Goal: Task Accomplishment & Management: Manage account settings

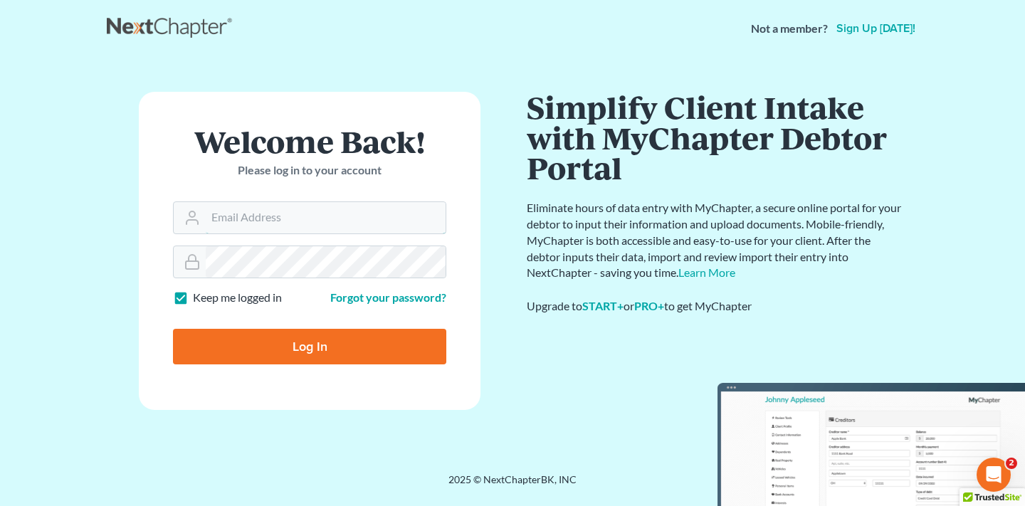
type input "seville@chamberslawlawyers.com"
click at [310, 345] on input "Log In" at bounding box center [309, 347] width 273 height 36
type input "Thinking..."
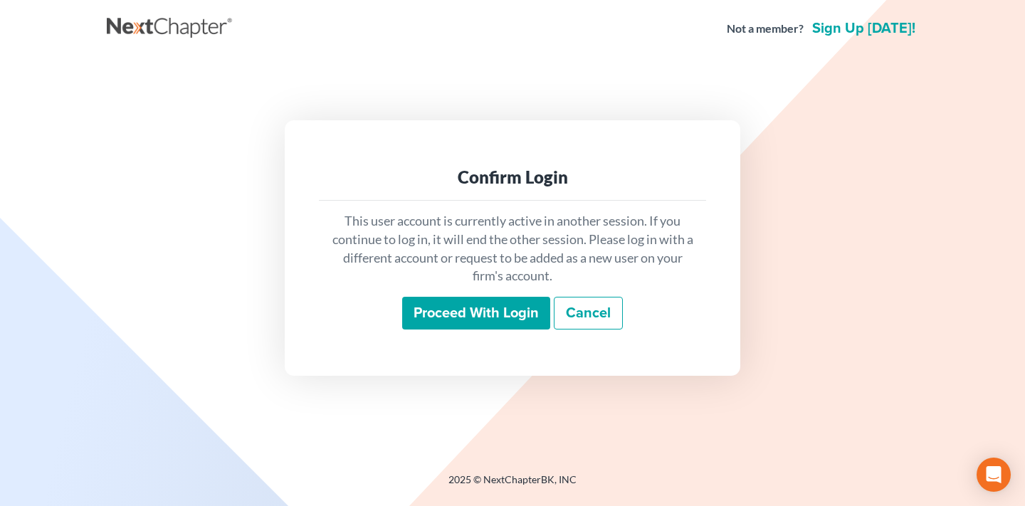
click at [466, 312] on input "Proceed with login" at bounding box center [476, 313] width 148 height 33
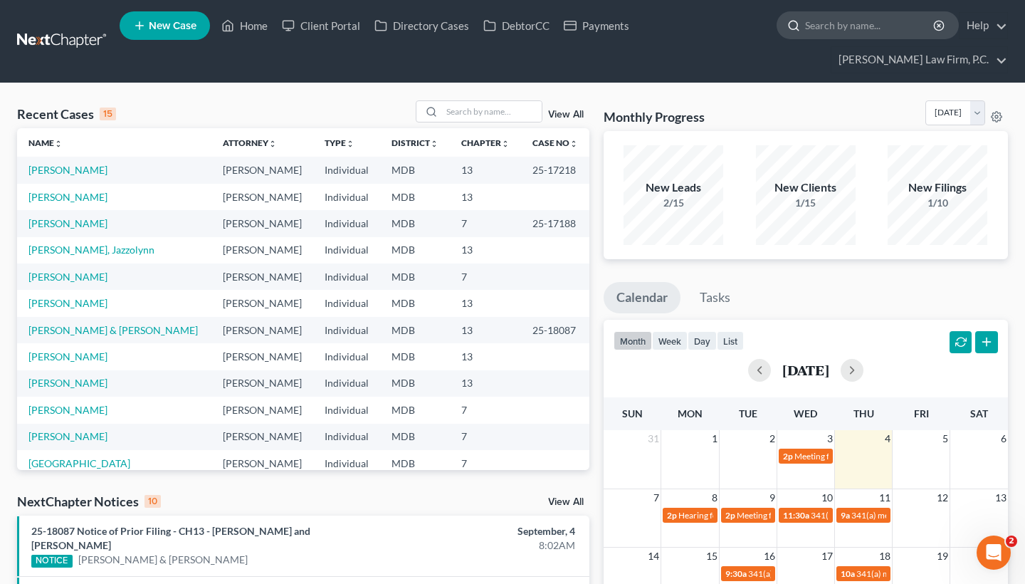
click at [875, 38] on div at bounding box center [867, 25] width 182 height 28
click at [861, 29] on input "search" at bounding box center [870, 25] width 130 height 26
paste input "Coleman, Aron"
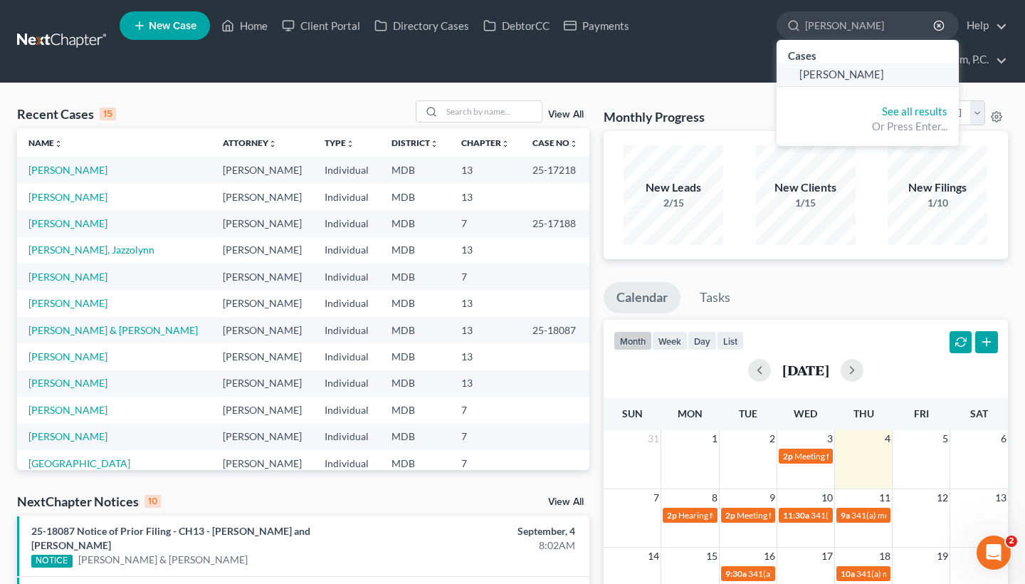
type input "Coleman, Aron"
click at [868, 75] on span "Coleman, Aron" at bounding box center [841, 74] width 85 height 13
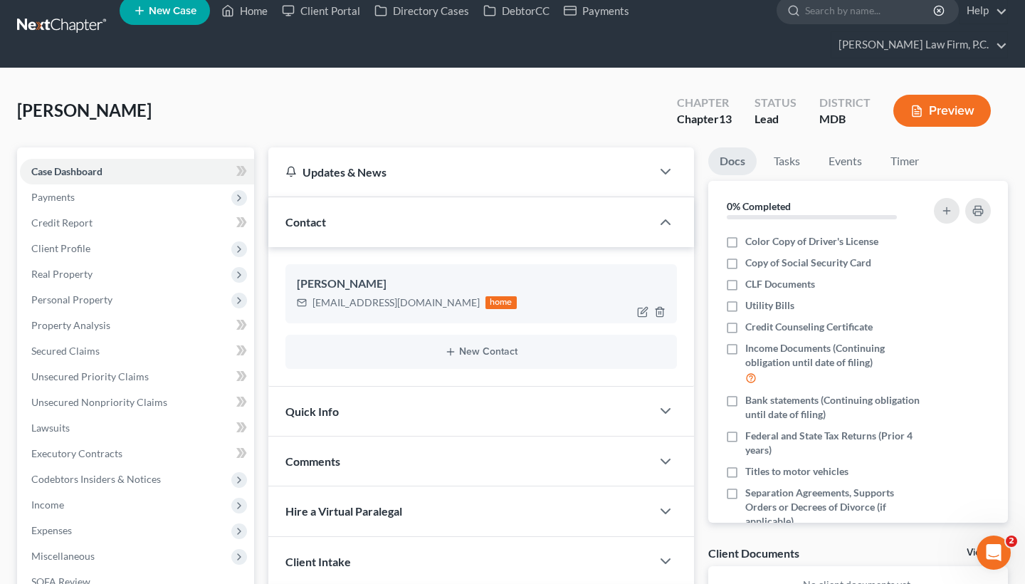
scroll to position [28, 0]
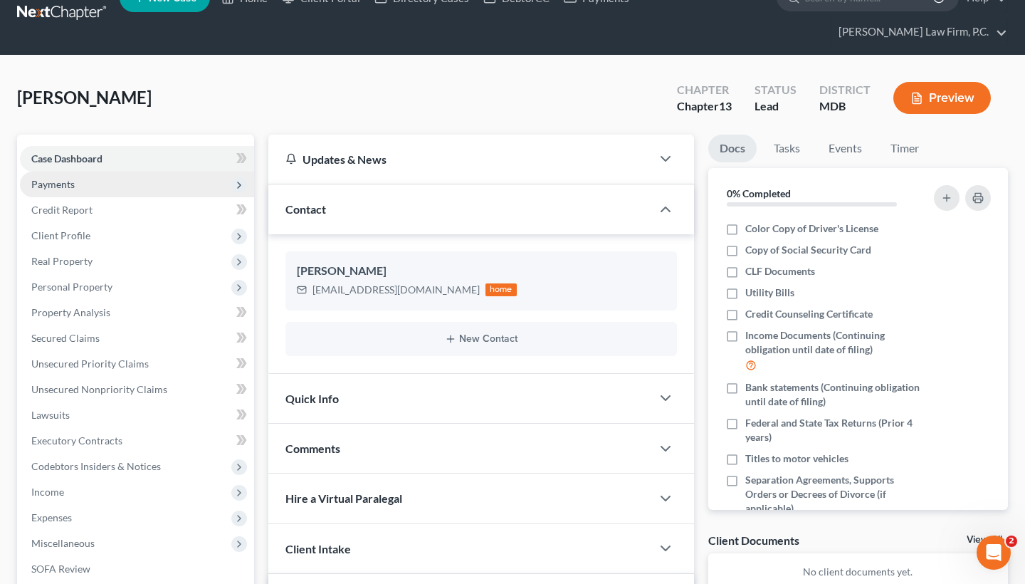
click at [147, 188] on span "Payments" at bounding box center [137, 185] width 234 height 26
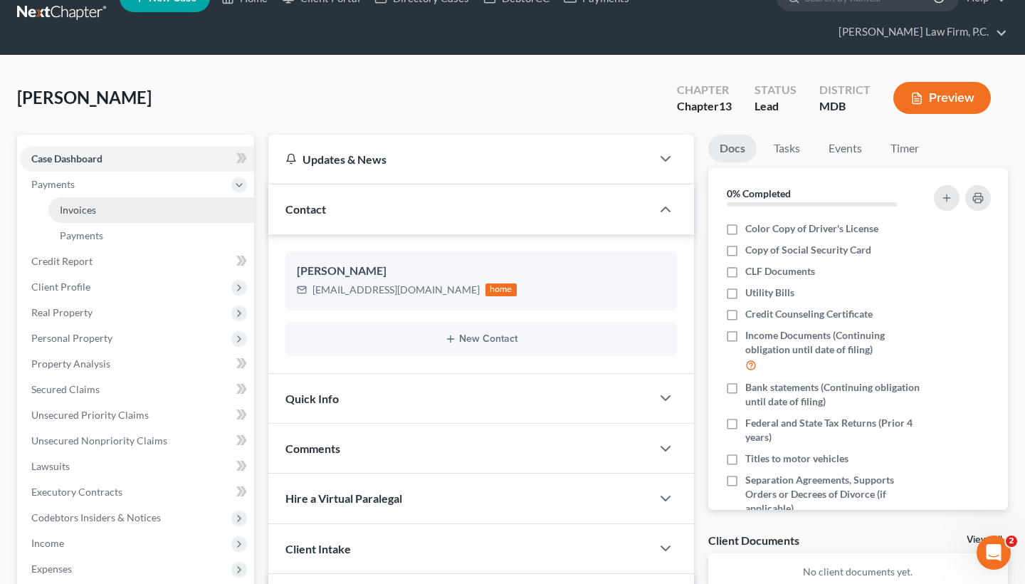
click at [157, 216] on link "Invoices" at bounding box center [151, 210] width 206 height 26
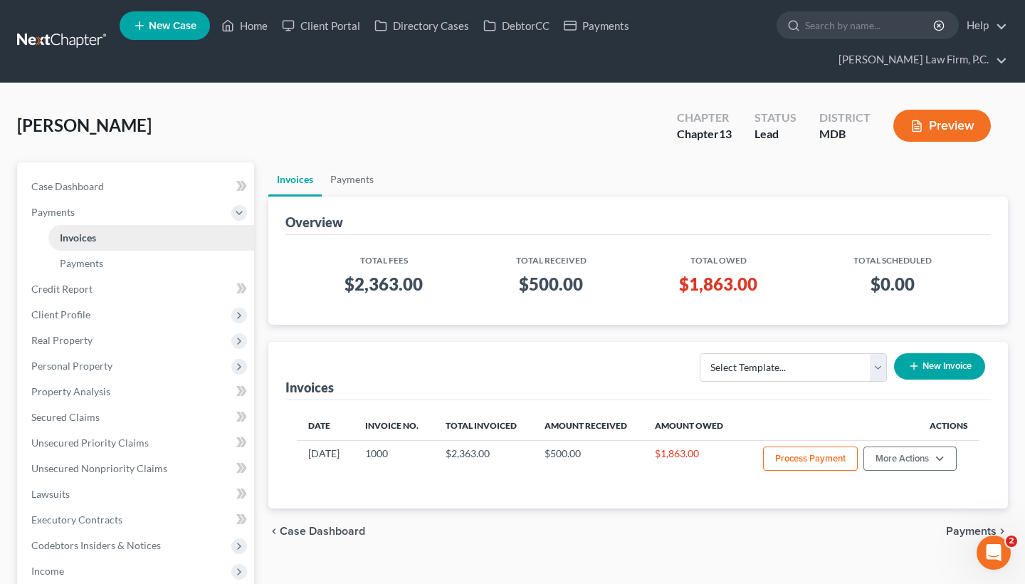
click at [150, 238] on link "Invoices" at bounding box center [151, 238] width 206 height 26
click at [838, 26] on input "search" at bounding box center [870, 25] width 130 height 26
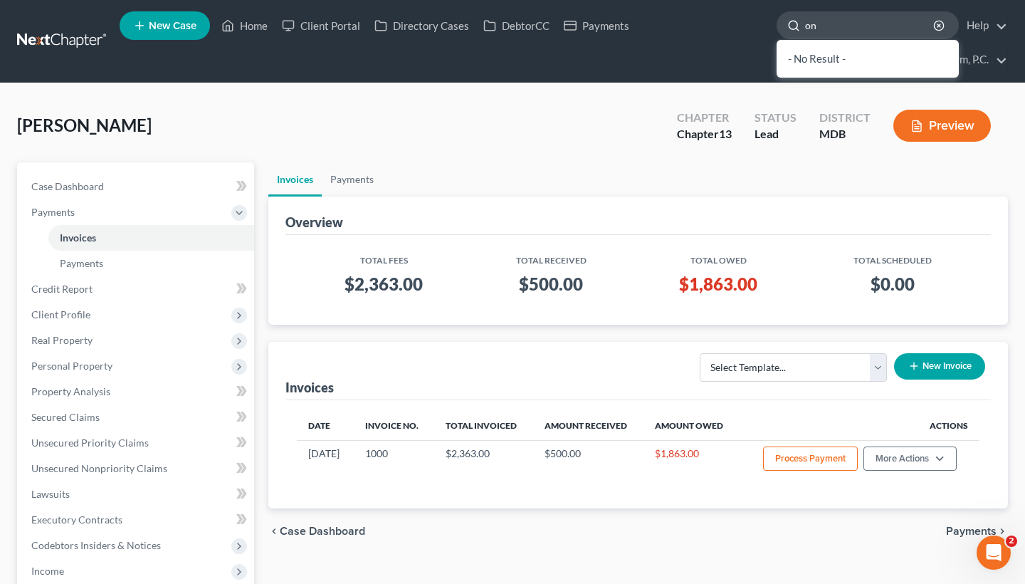
type input "o"
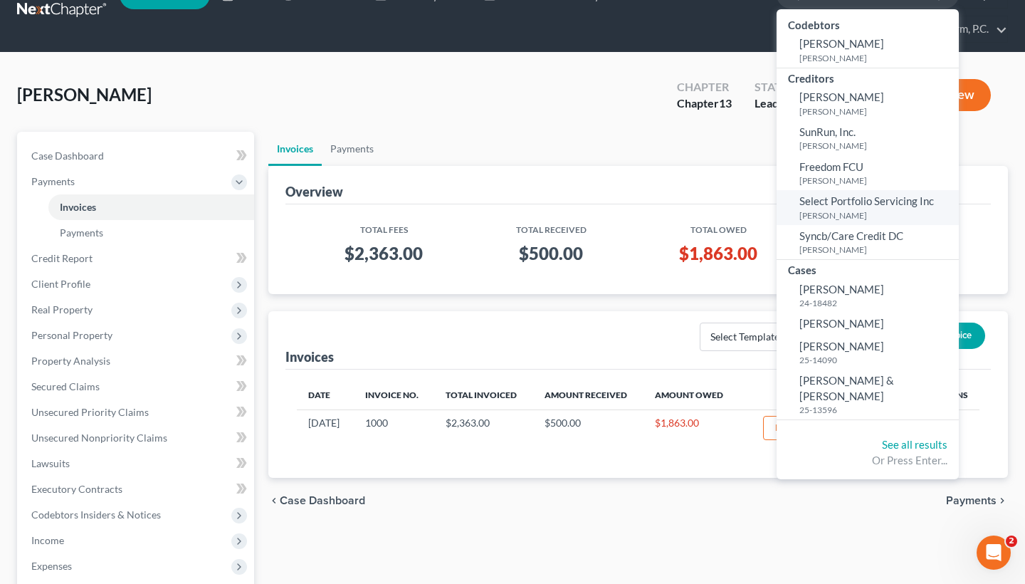
scroll to position [33, 0]
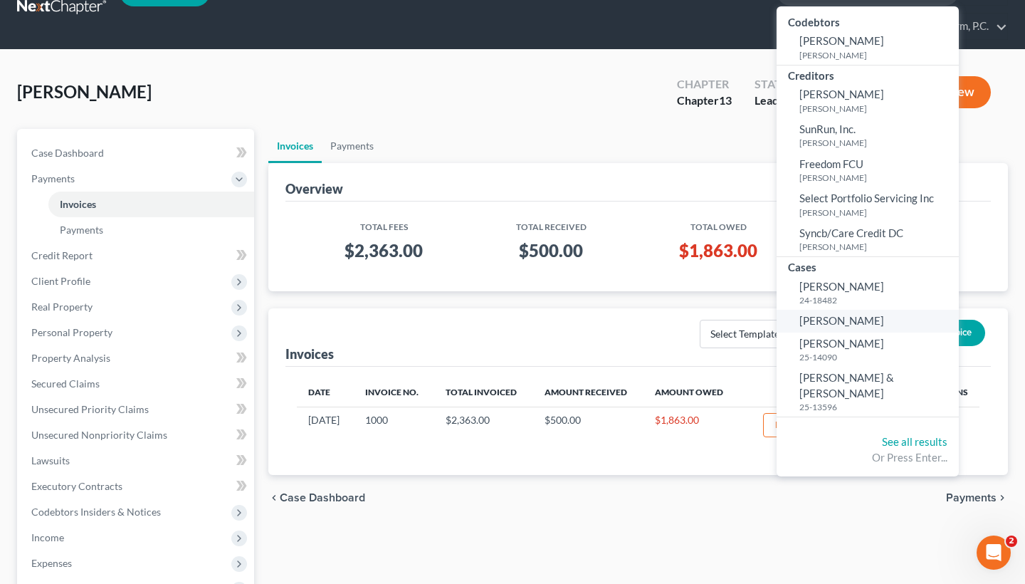
type input "robin"
click at [855, 310] on link "[PERSON_NAME]" at bounding box center [867, 321] width 182 height 22
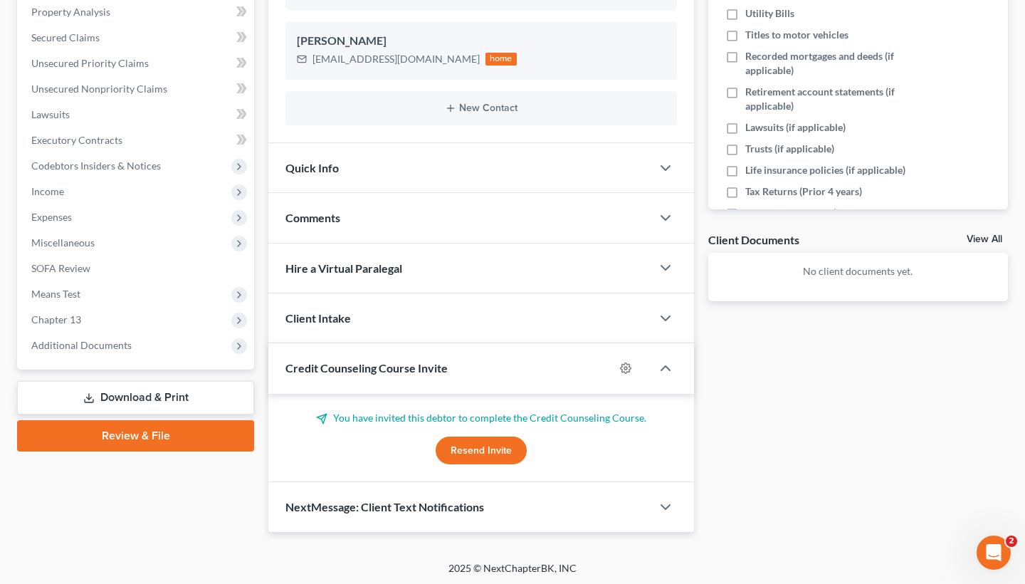
click at [980, 241] on link "View All" at bounding box center [984, 239] width 36 height 10
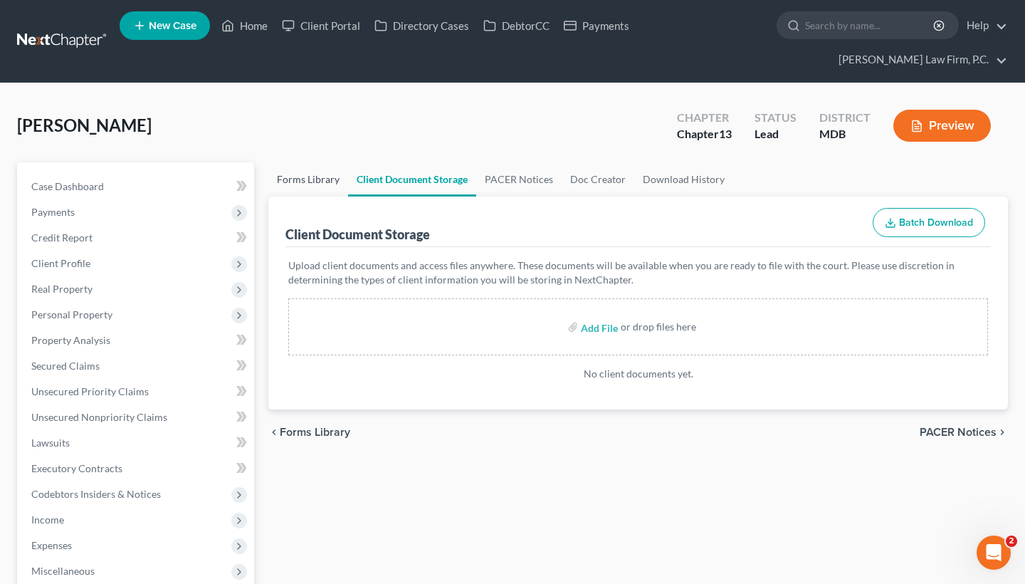
click at [300, 179] on link "Forms Library" at bounding box center [308, 179] width 80 height 34
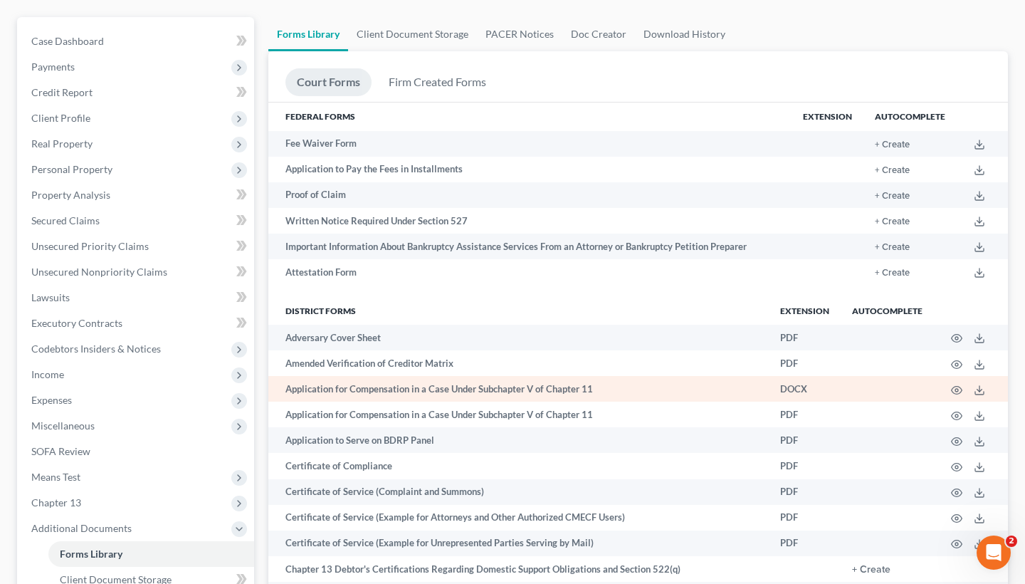
scroll to position [140, 0]
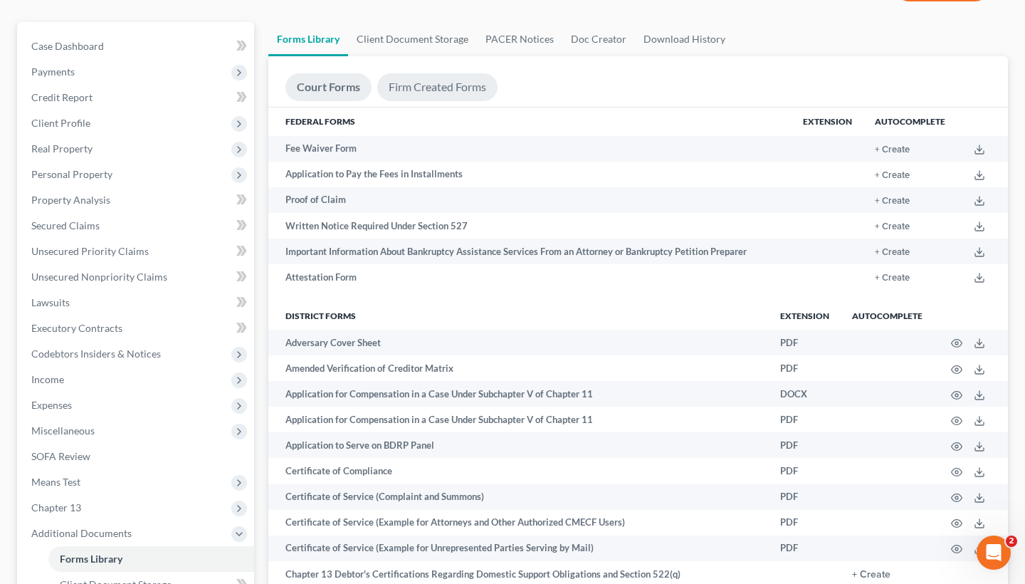
click at [413, 84] on link "Firm Created Forms" at bounding box center [437, 87] width 120 height 28
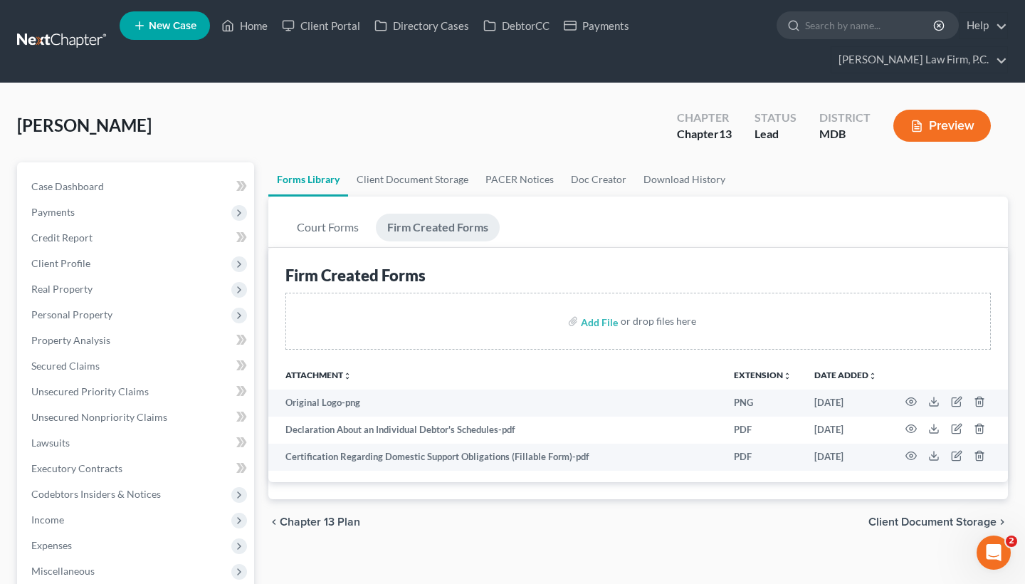
scroll to position [0, 0]
click at [112, 184] on link "Case Dashboard" at bounding box center [137, 187] width 234 height 26
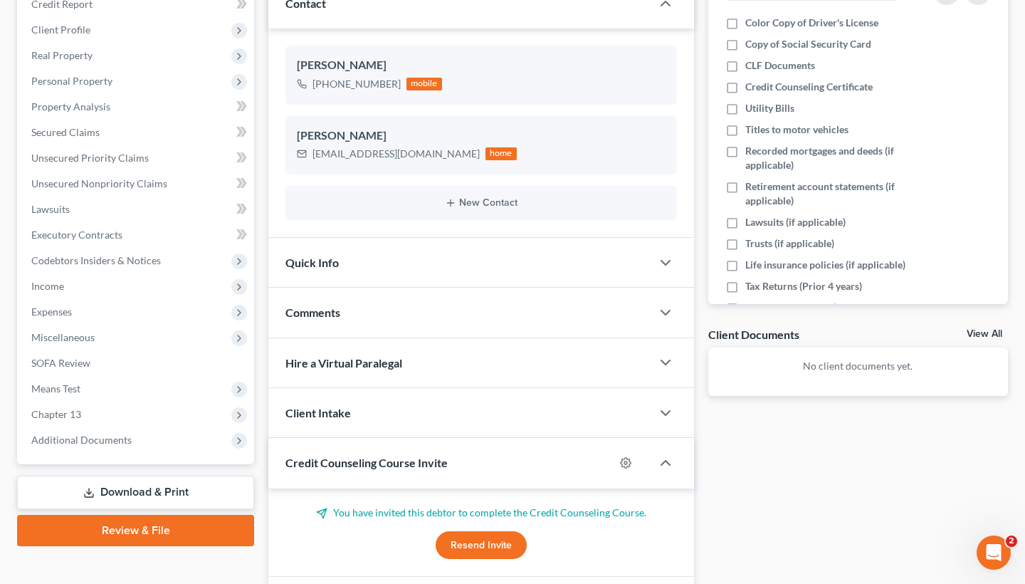
scroll to position [236, 0]
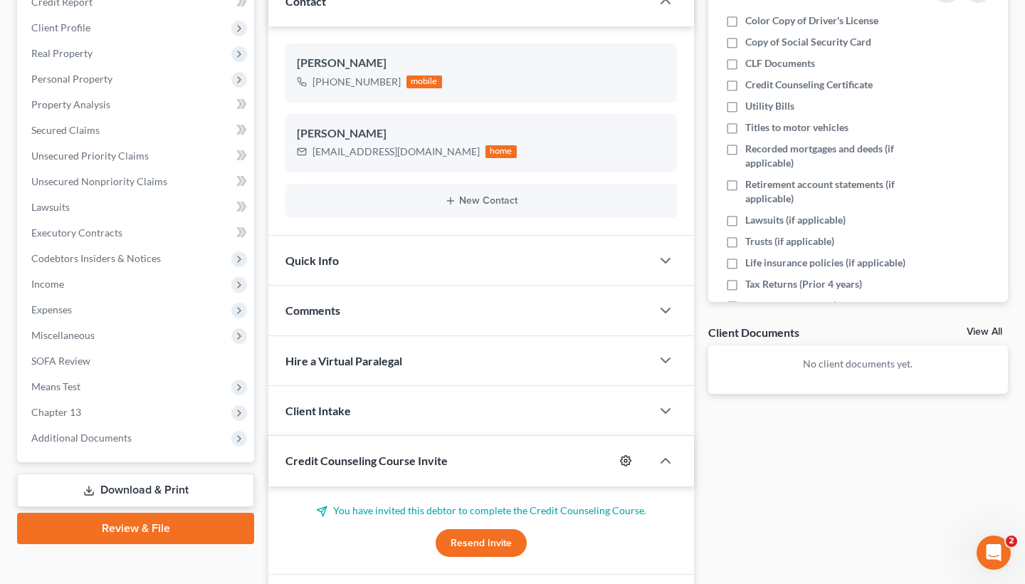
click at [621, 459] on icon "button" at bounding box center [625, 460] width 11 height 11
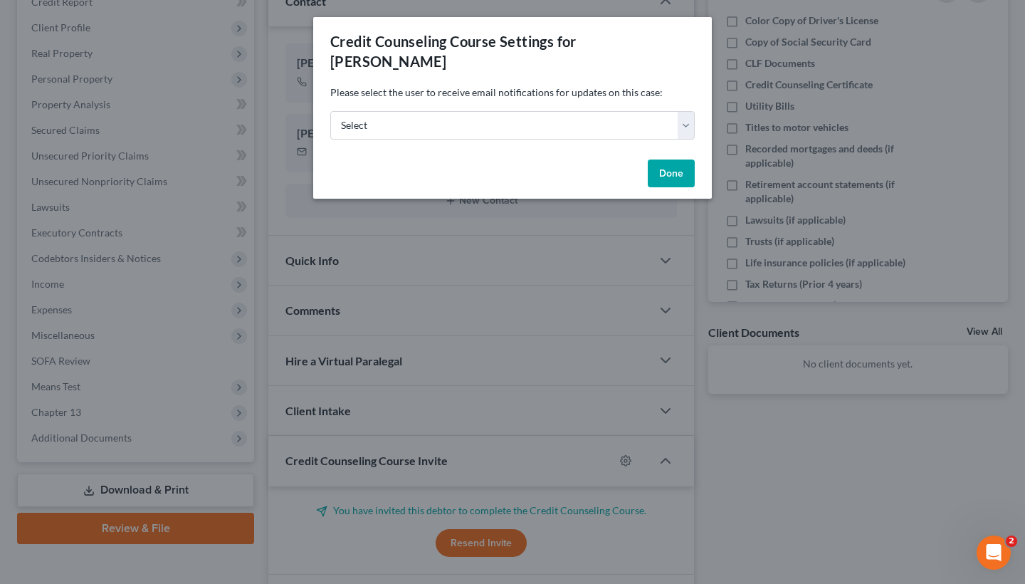
click at [688, 159] on button "Done" at bounding box center [671, 173] width 47 height 28
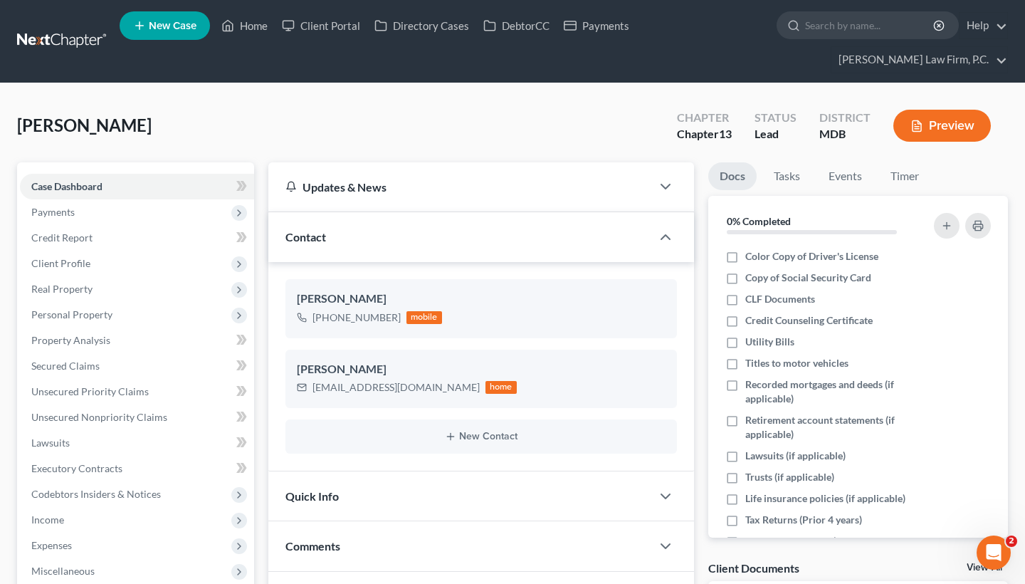
scroll to position [0, 0]
click at [260, 21] on link "Home" at bounding box center [244, 26] width 60 height 26
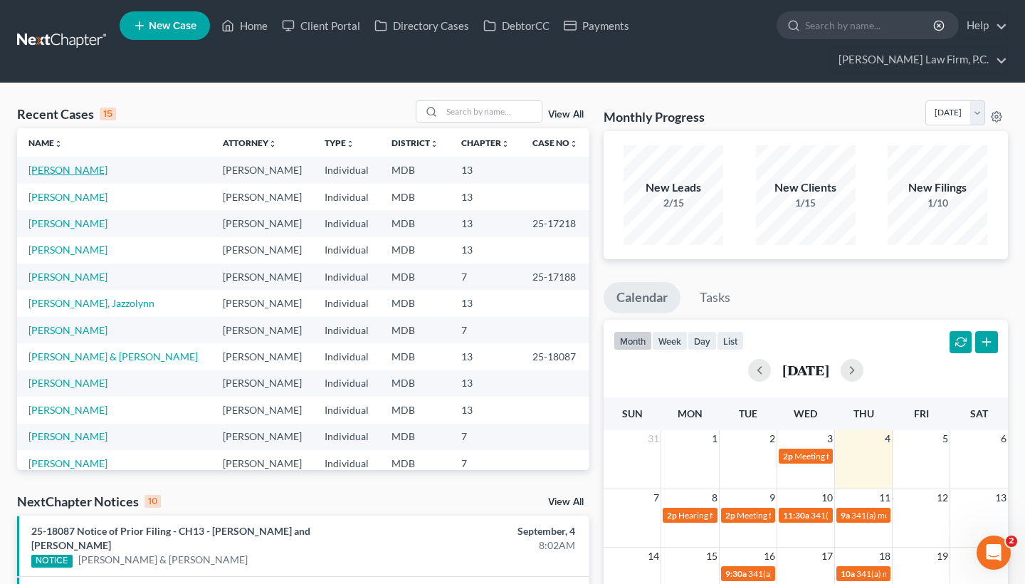
click at [43, 169] on link "[PERSON_NAME]" at bounding box center [67, 170] width 79 height 12
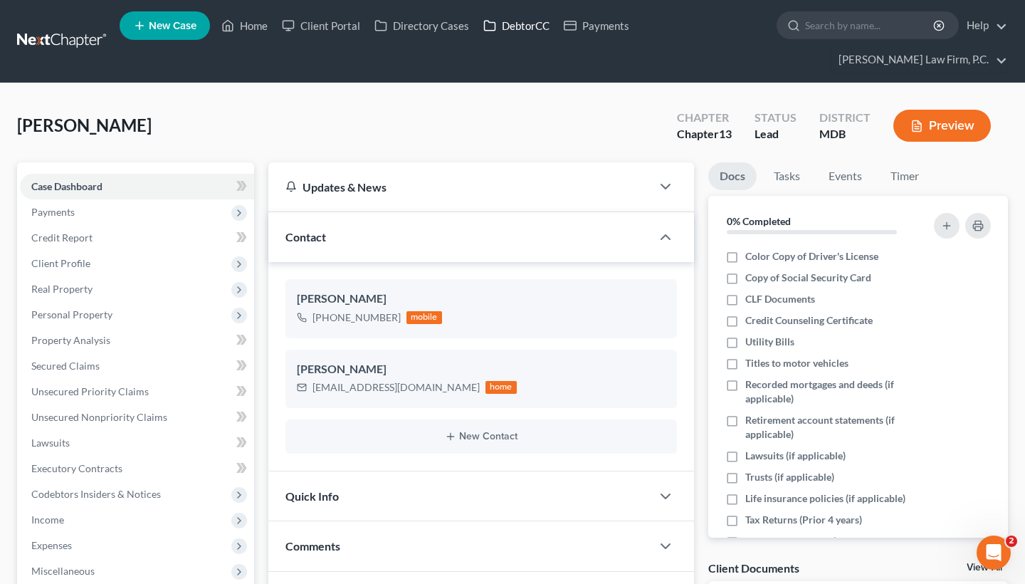
click at [516, 19] on link "DebtorCC" at bounding box center [516, 26] width 80 height 26
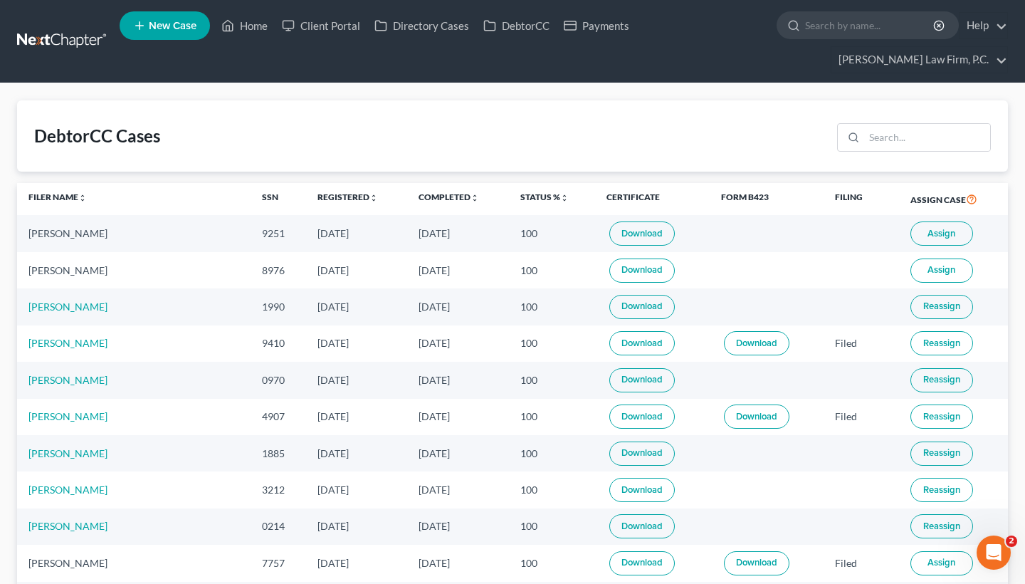
click at [618, 270] on link "Download" at bounding box center [641, 270] width 65 height 24
click at [934, 266] on span "Assign" at bounding box center [941, 269] width 28 height 11
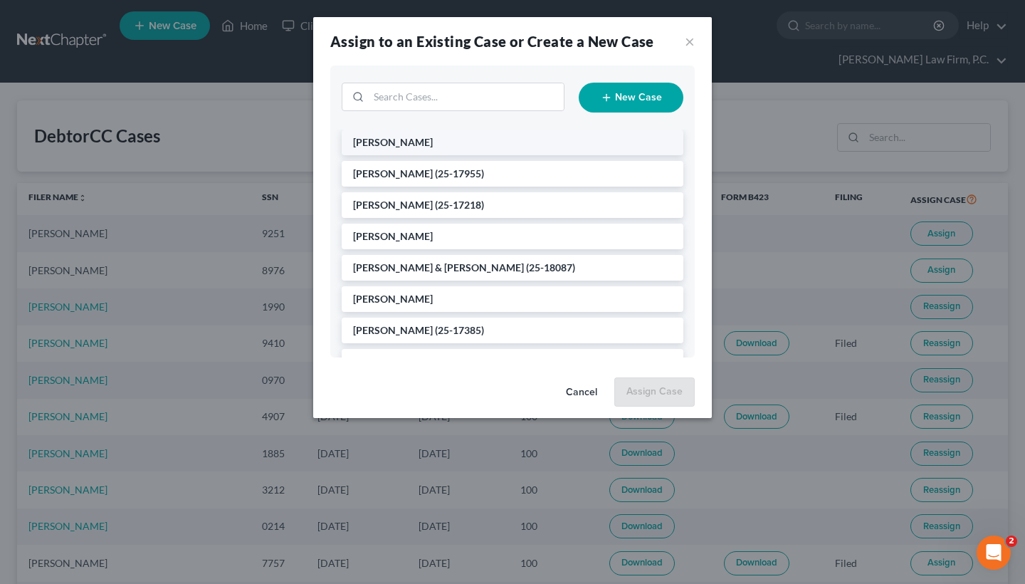
click at [557, 140] on li "[PERSON_NAME]" at bounding box center [513, 143] width 342 height 26
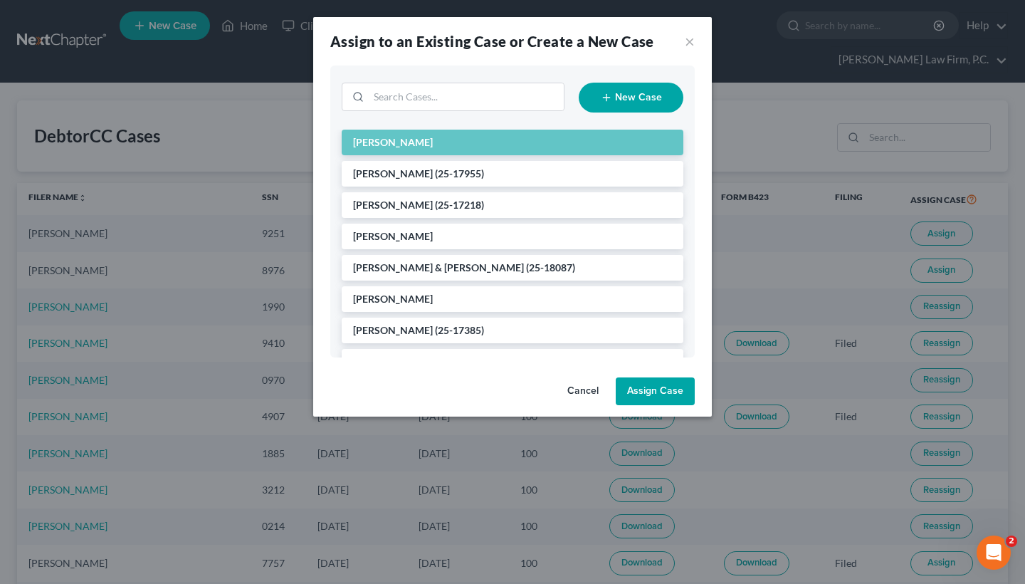
click at [654, 387] on button "Assign Case" at bounding box center [655, 391] width 79 height 28
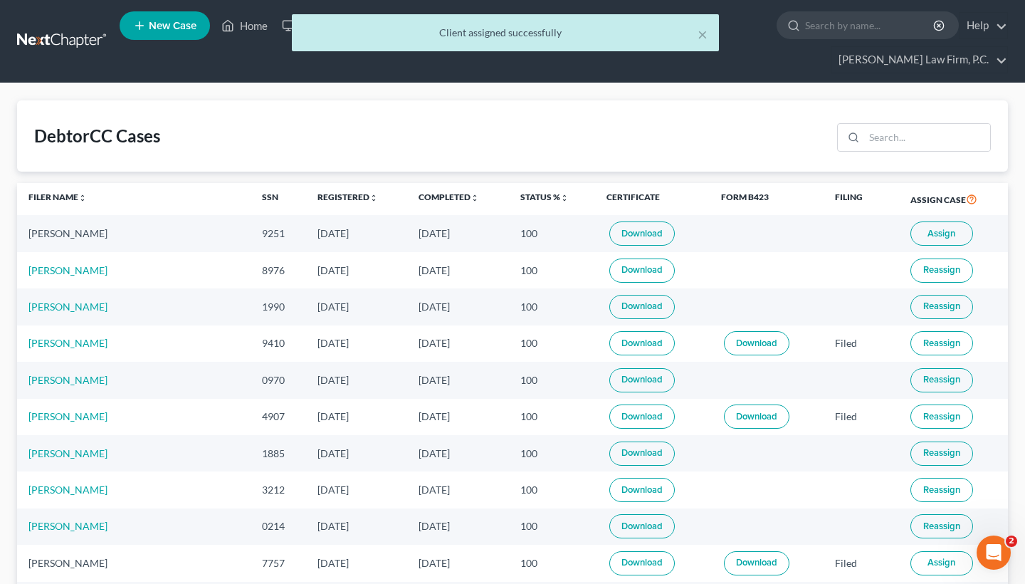
click at [936, 233] on span "Assign" at bounding box center [941, 233] width 28 height 11
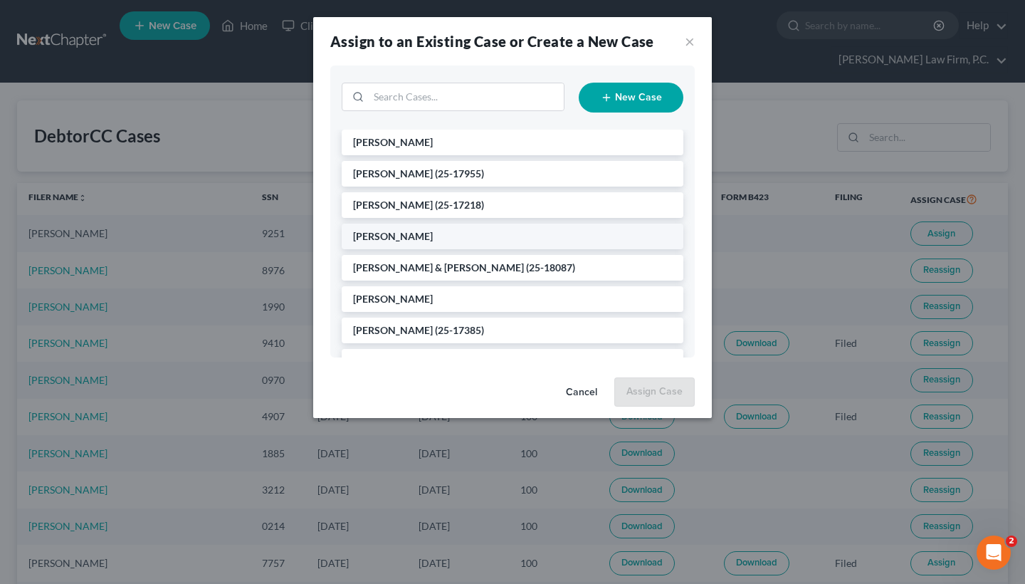
click at [415, 234] on span "[PERSON_NAME]" at bounding box center [393, 236] width 80 height 12
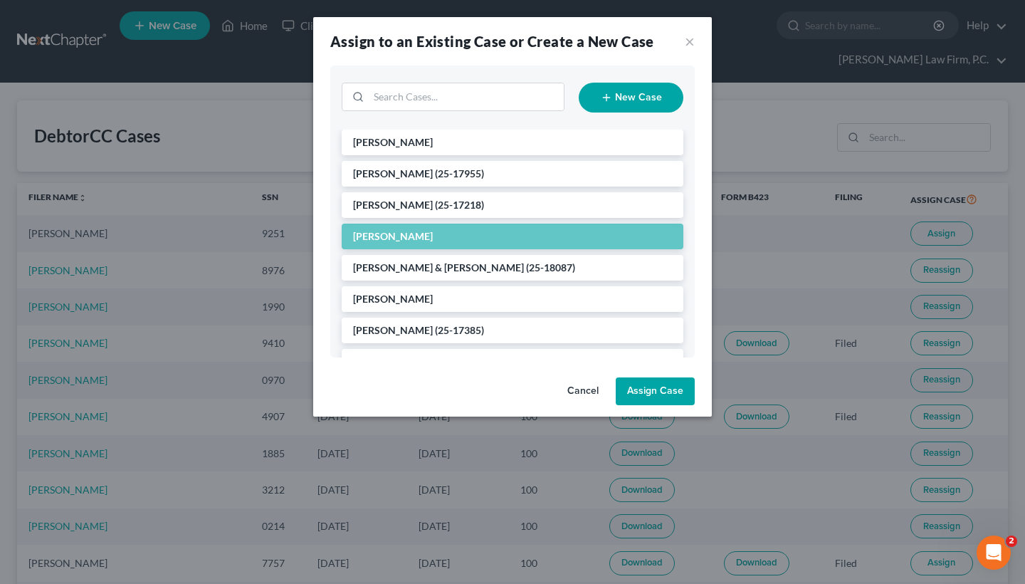
click at [651, 392] on button "Assign Case" at bounding box center [655, 391] width 79 height 28
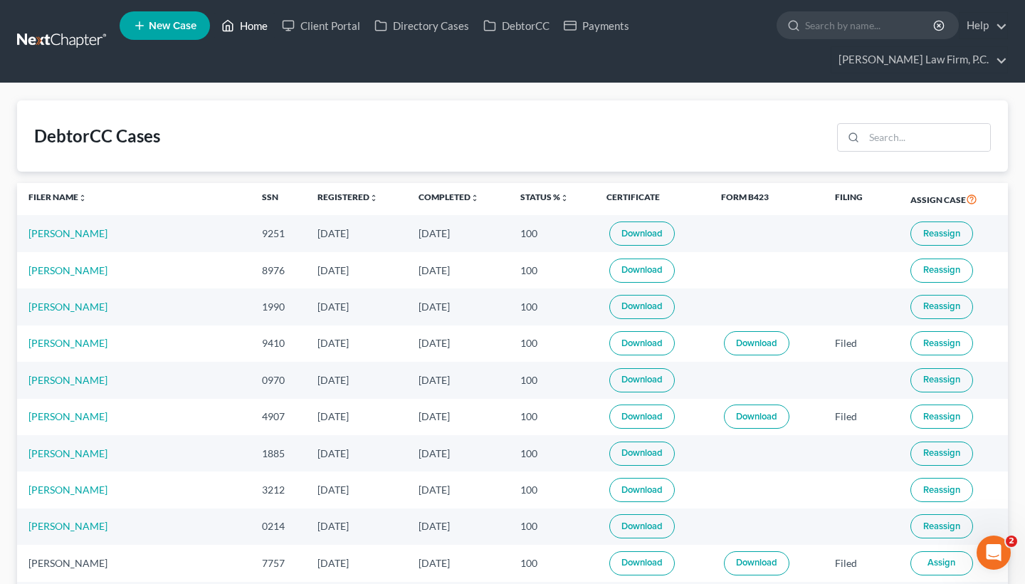
click at [258, 23] on link "Home" at bounding box center [244, 26] width 60 height 26
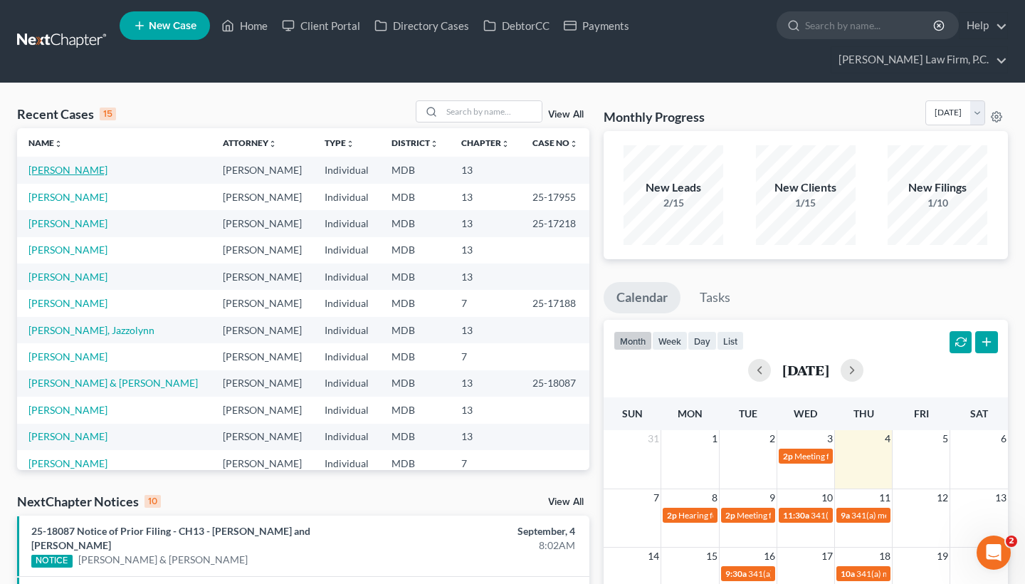
click at [67, 172] on link "[PERSON_NAME]" at bounding box center [67, 170] width 79 height 12
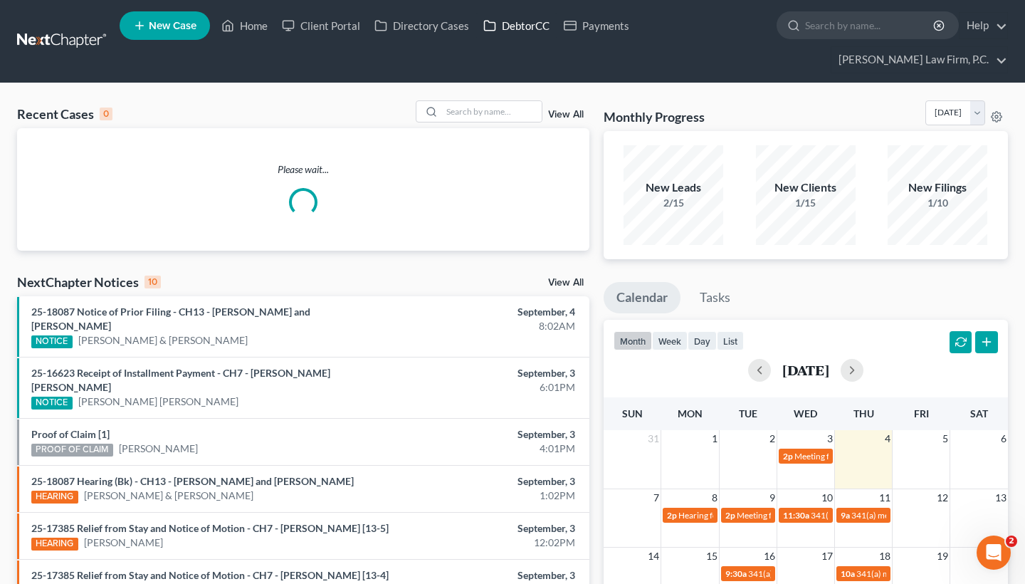
click at [517, 26] on link "DebtorCC" at bounding box center [516, 26] width 80 height 26
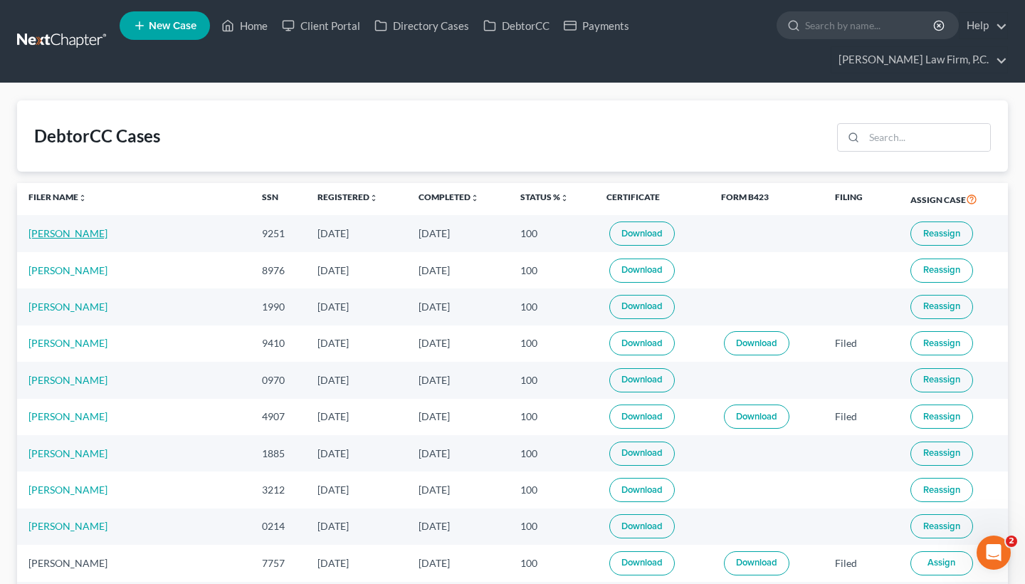
click at [73, 233] on link "Aron Coleman" at bounding box center [67, 233] width 79 height 12
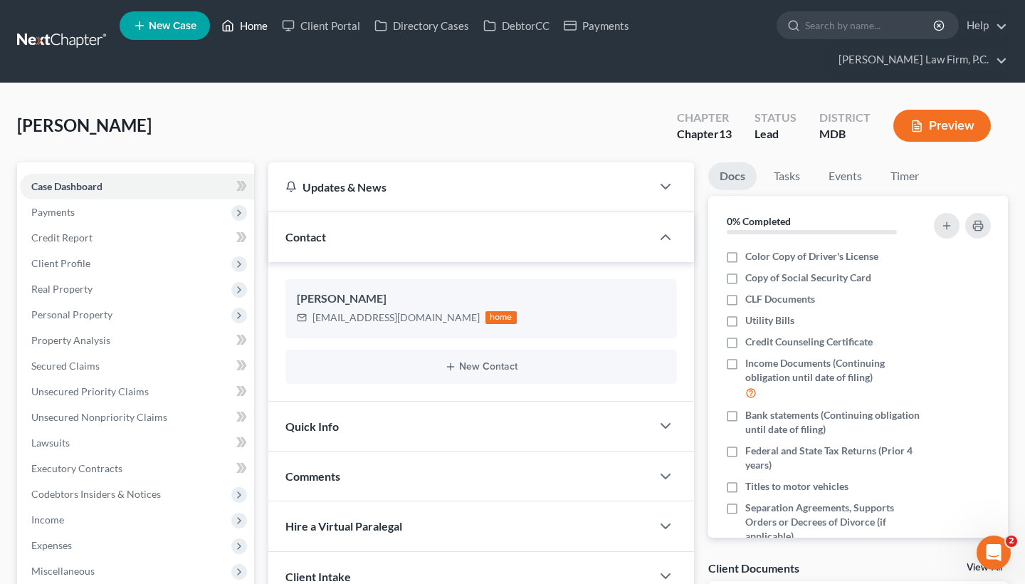
click at [255, 31] on link "Home" at bounding box center [244, 26] width 60 height 26
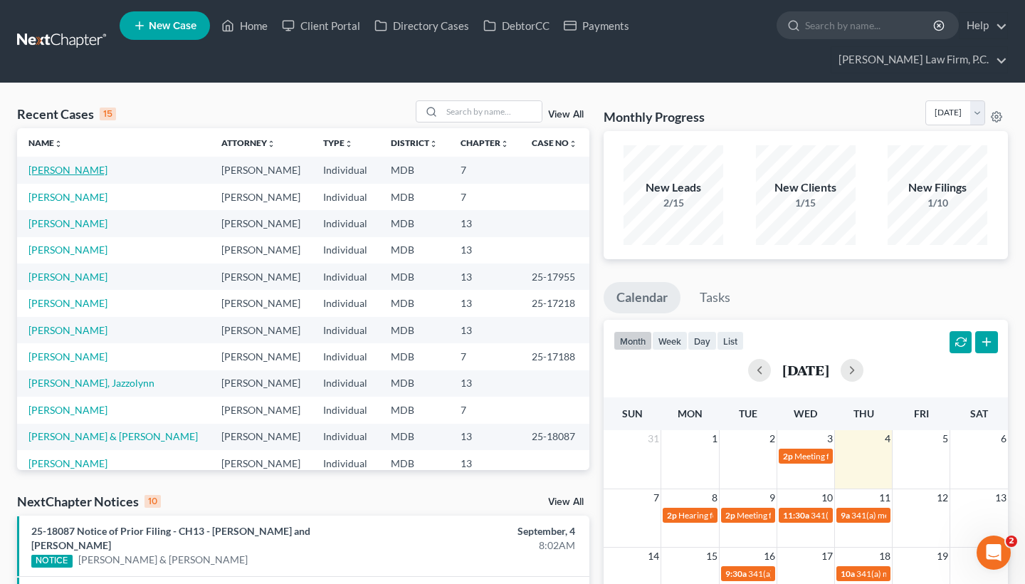
click at [75, 171] on link "[PERSON_NAME]" at bounding box center [67, 170] width 79 height 12
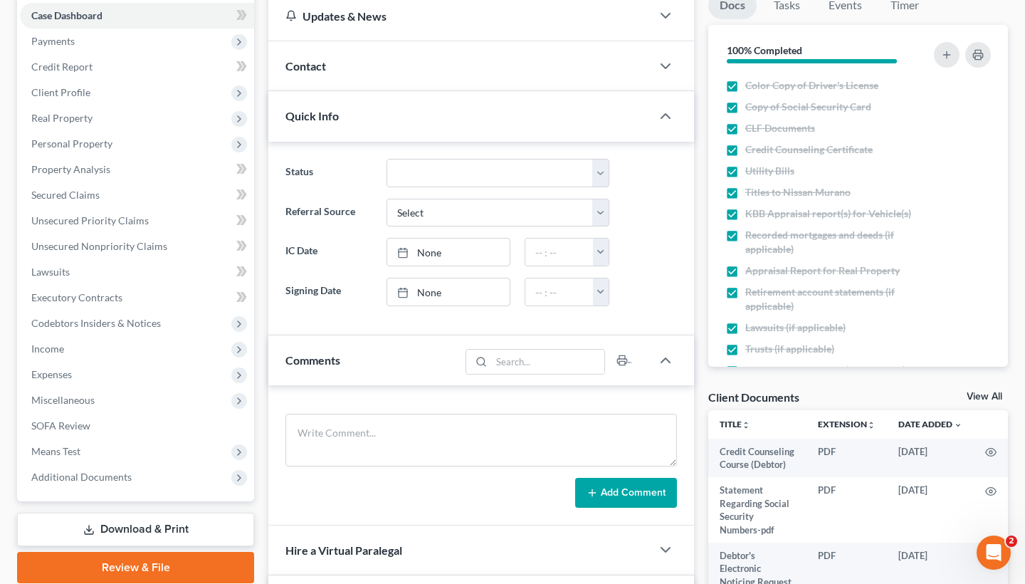
scroll to position [170, 0]
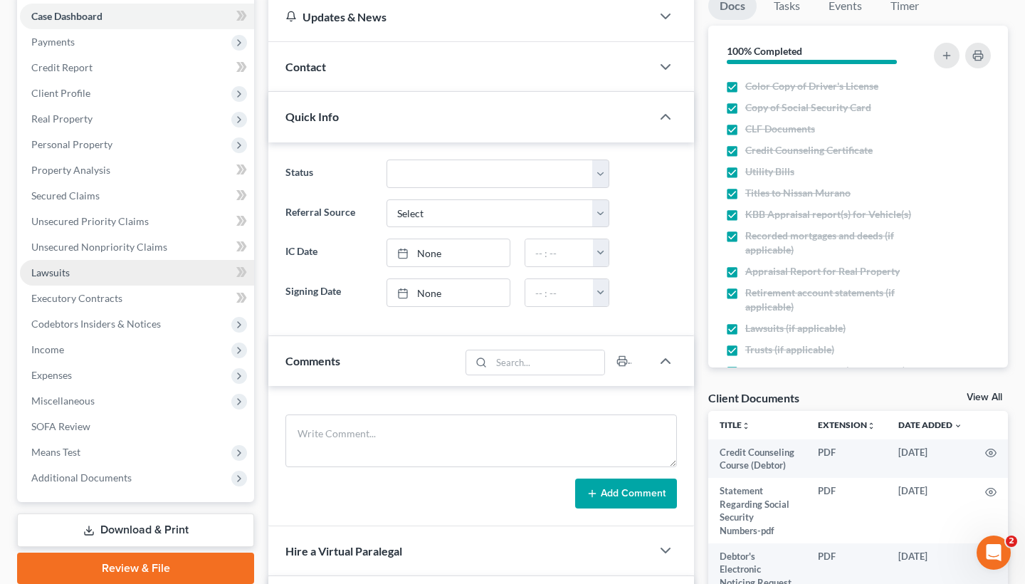
click at [51, 270] on span "Lawsuits" at bounding box center [50, 272] width 38 height 12
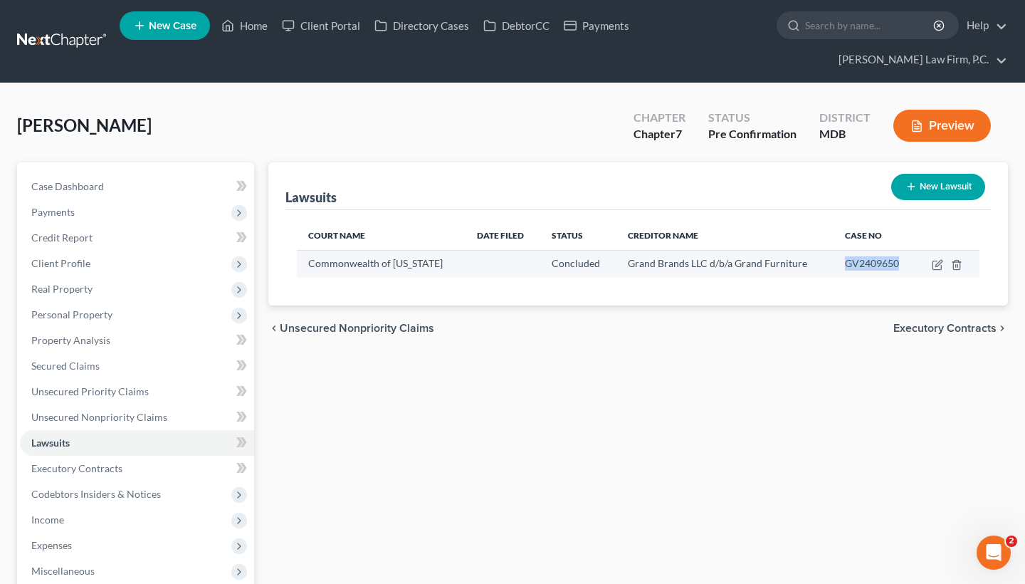
drag, startPoint x: 836, startPoint y: 262, endPoint x: 898, endPoint y: 260, distance: 61.9
click at [898, 260] on td "GV2409650" at bounding box center [874, 263] width 83 height 27
copy span "GV2409650"
drag, startPoint x: 218, startPoint y: 128, endPoint x: 16, endPoint y: 130, distance: 202.1
click at [16, 130] on div "[PERSON_NAME] Upgraded Chapter Chapter 7 Status Pre Confirmation District MDB P…" at bounding box center [512, 432] width 1025 height 699
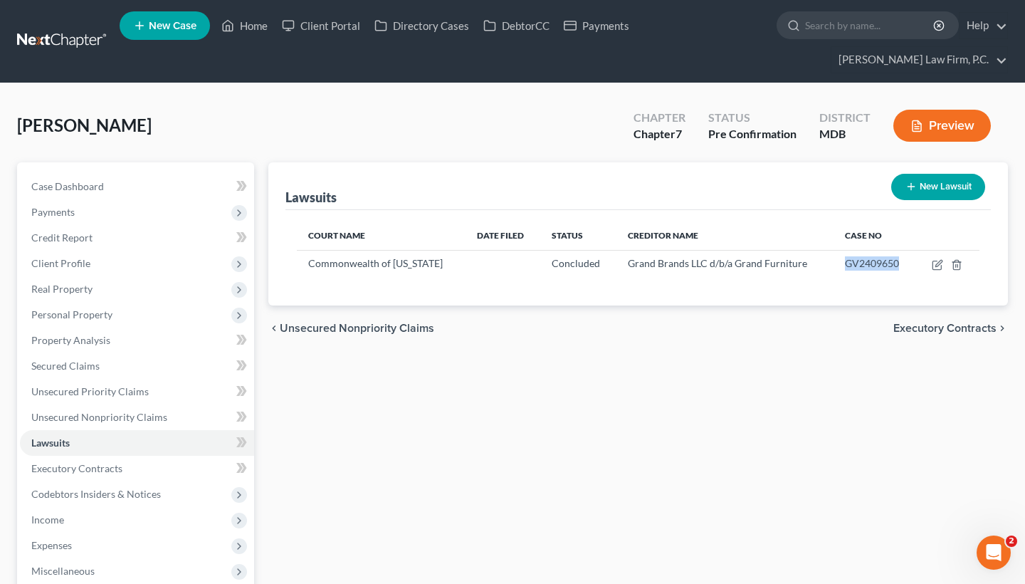
copy span "[PERSON_NAME]"
click at [834, 277] on td "GV2409650" at bounding box center [874, 263] width 83 height 27
drag, startPoint x: 838, startPoint y: 263, endPoint x: 905, endPoint y: 265, distance: 66.2
click at [905, 265] on td "GV2409650" at bounding box center [874, 263] width 83 height 27
copy span "GV2409650"
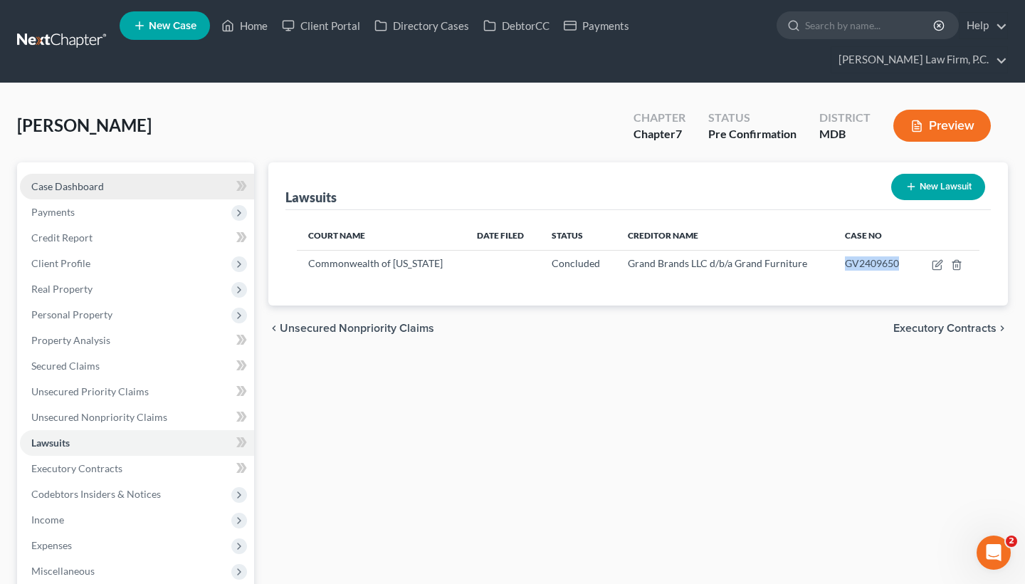
click at [96, 186] on span "Case Dashboard" at bounding box center [67, 186] width 73 height 12
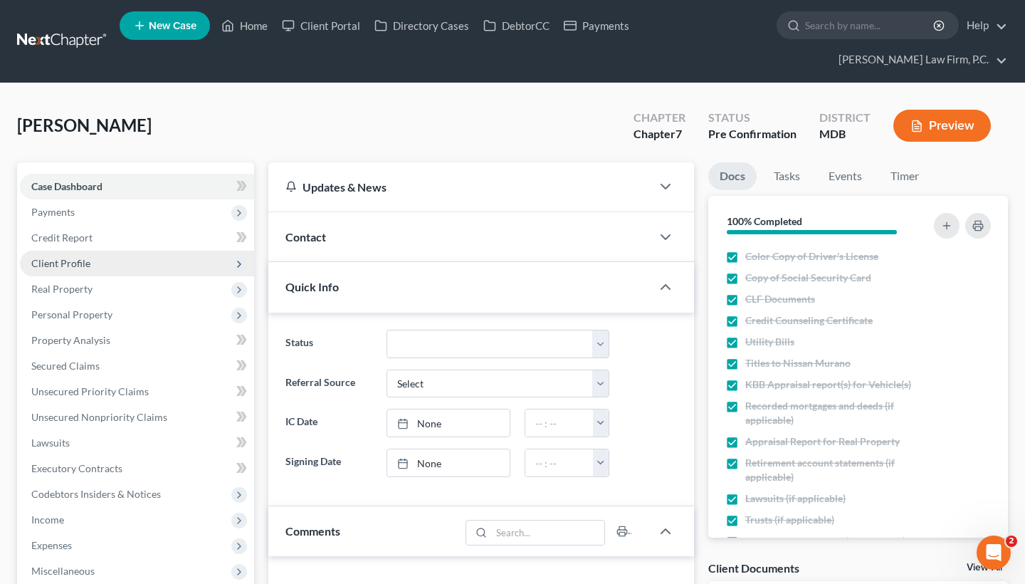
click at [90, 264] on span "Client Profile" at bounding box center [137, 263] width 234 height 26
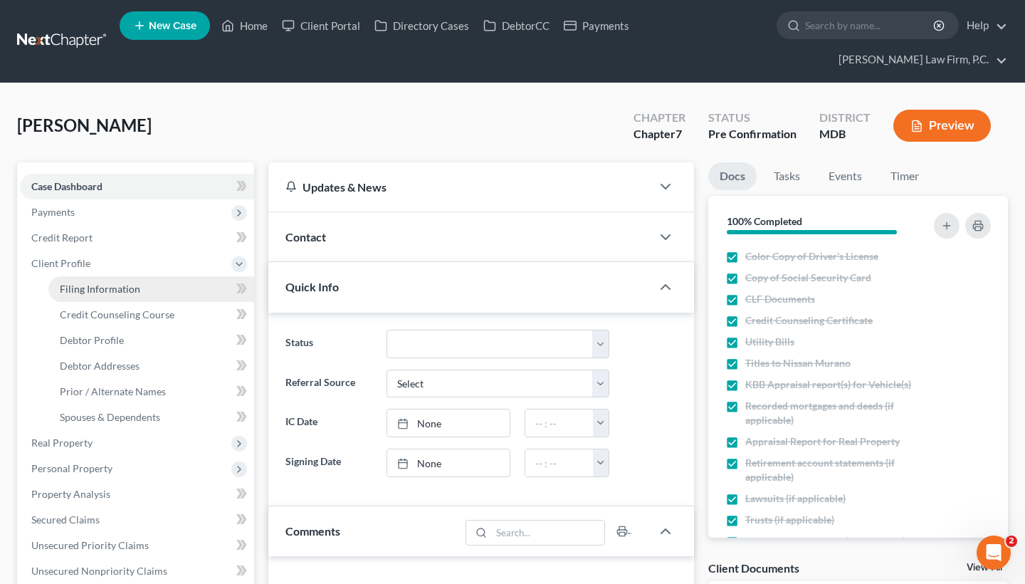
click at [126, 297] on link "Filing Information" at bounding box center [151, 289] width 206 height 26
select select "1"
select select "0"
select select "38"
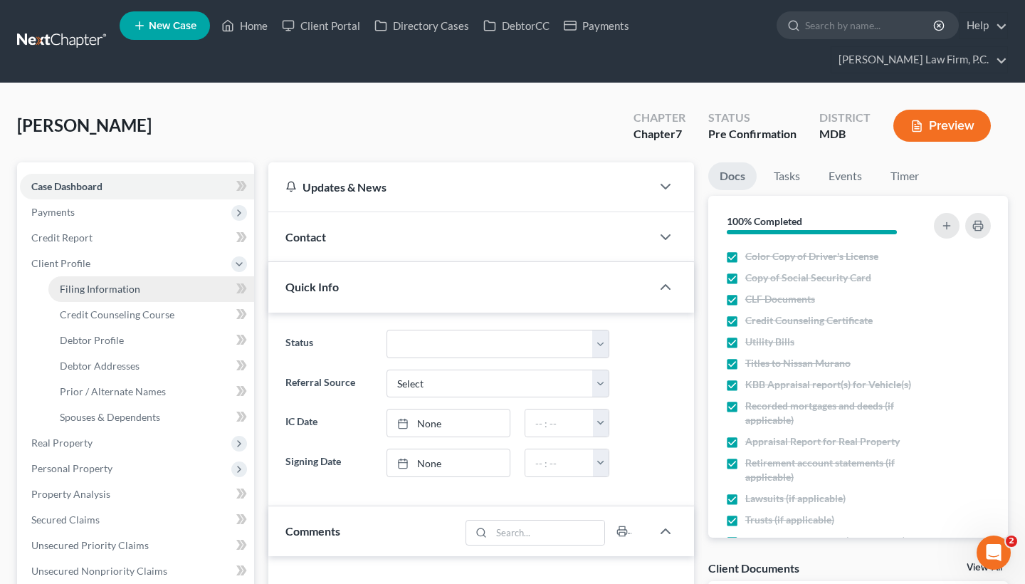
select select "21"
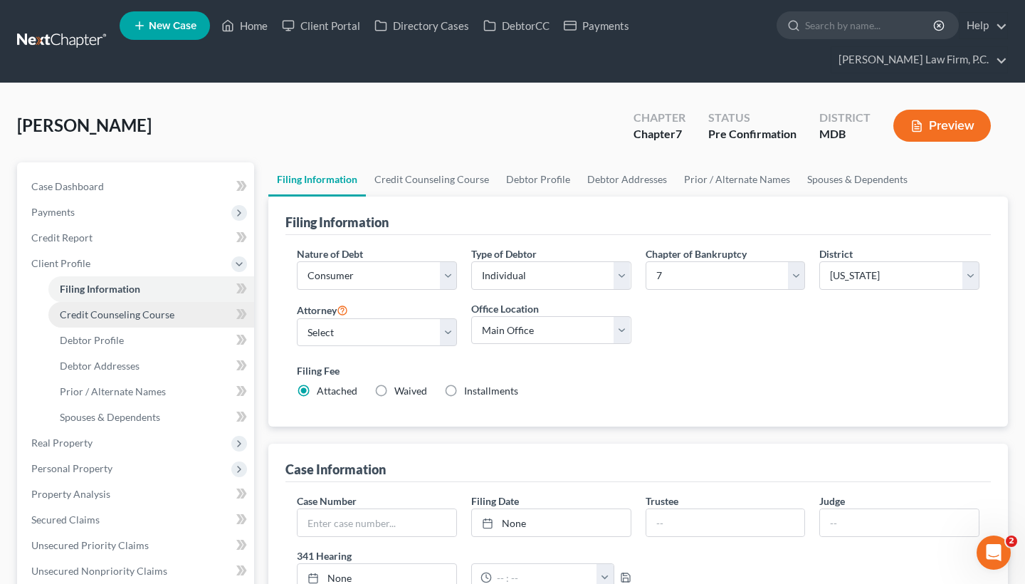
click at [128, 320] on link "Credit Counseling Course" at bounding box center [151, 315] width 206 height 26
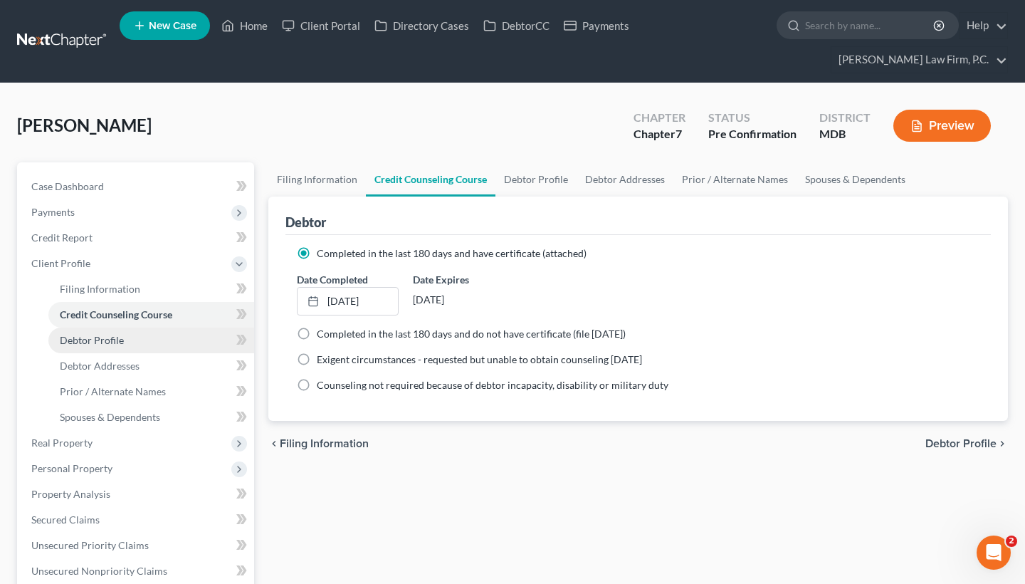
click at [125, 344] on link "Debtor Profile" at bounding box center [151, 340] width 206 height 26
select select "0"
select select "3"
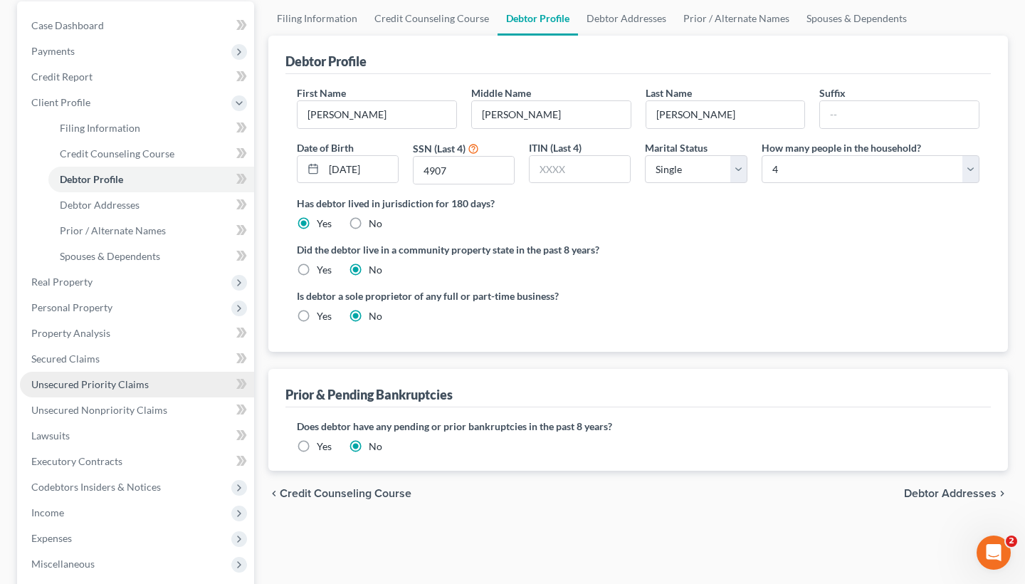
scroll to position [169, 0]
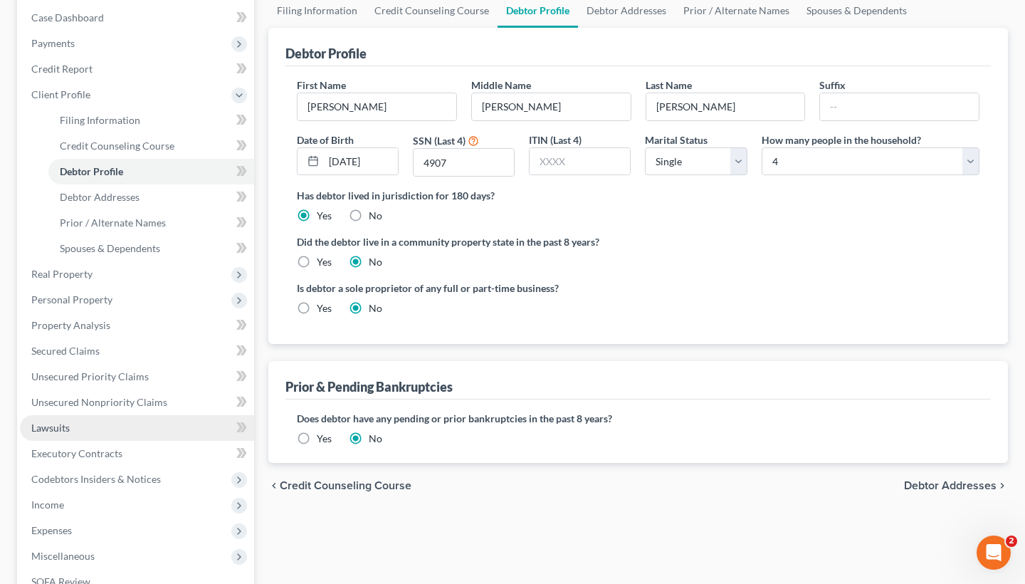
click at [77, 430] on link "Lawsuits" at bounding box center [137, 428] width 234 height 26
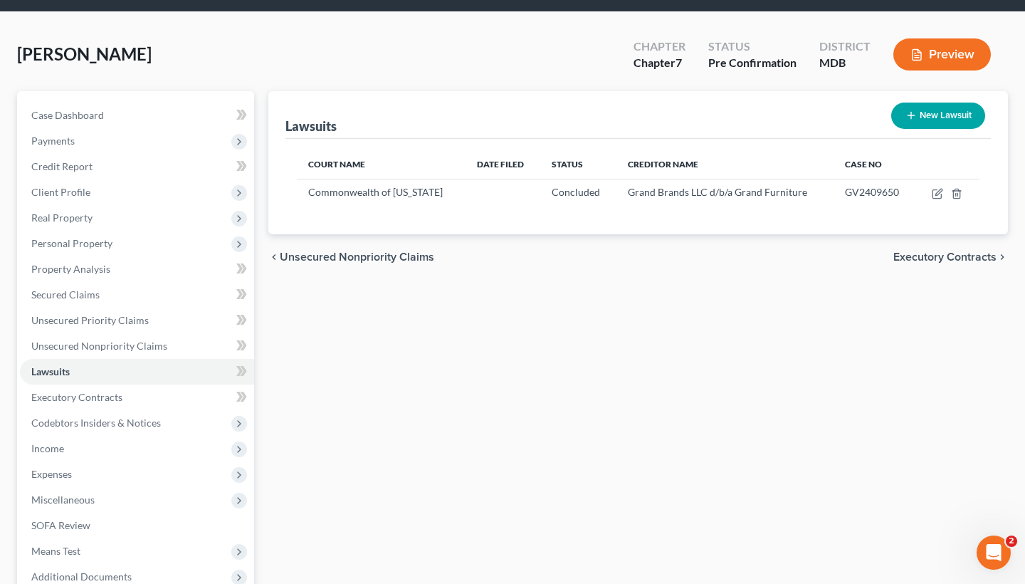
scroll to position [72, 0]
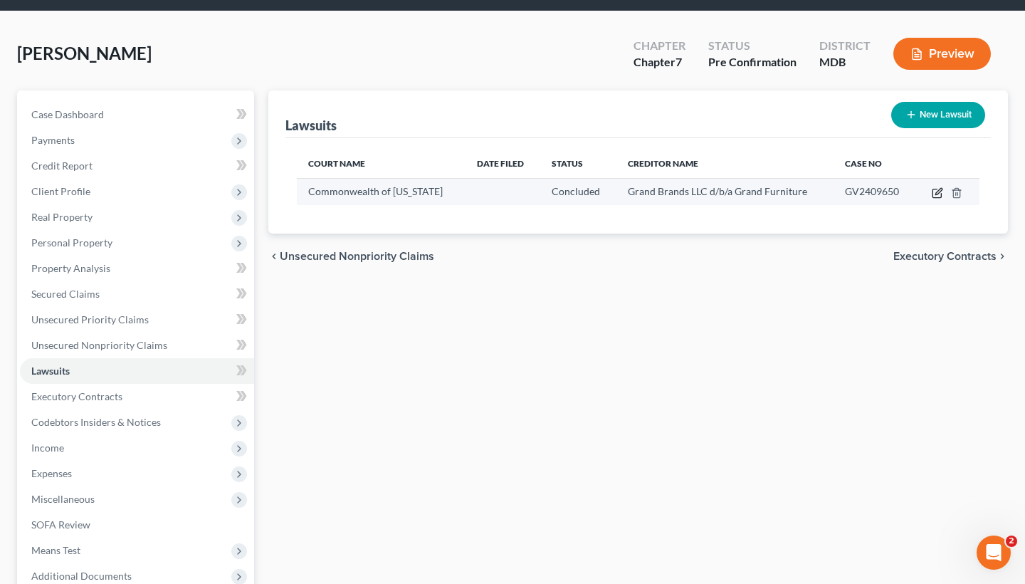
click at [932, 190] on icon "button" at bounding box center [936, 193] width 9 height 9
select select "48"
select select "2"
select select "1"
select select "48"
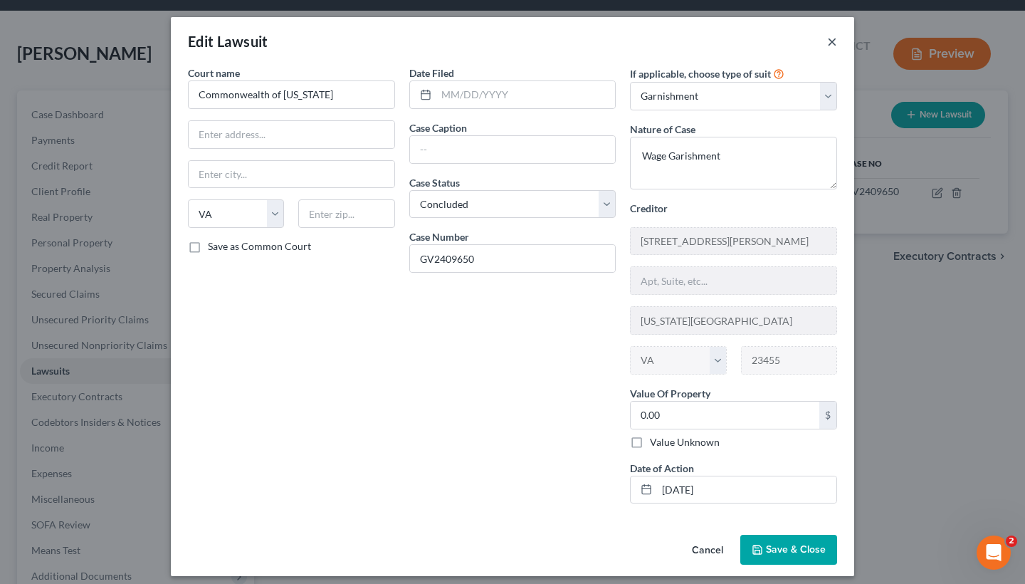
click at [829, 43] on button "×" at bounding box center [832, 41] width 10 height 17
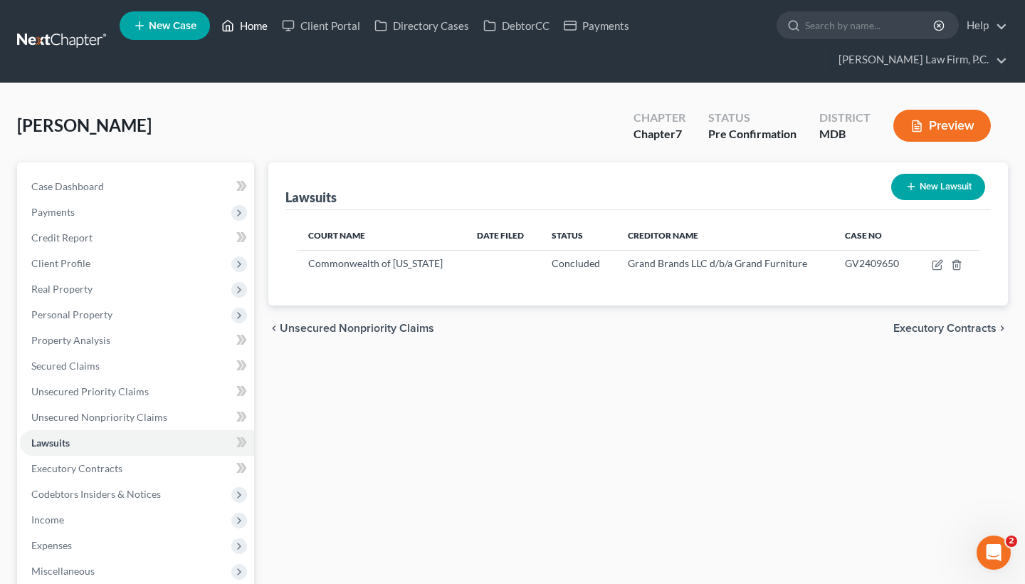
scroll to position [0, 0]
click at [240, 23] on link "Home" at bounding box center [244, 26] width 60 height 26
